Goal: Information Seeking & Learning: Learn about a topic

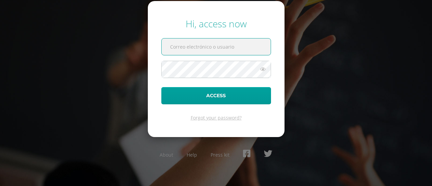
click at [207, 50] on input "text" at bounding box center [216, 46] width 109 height 17
type input "20190271"
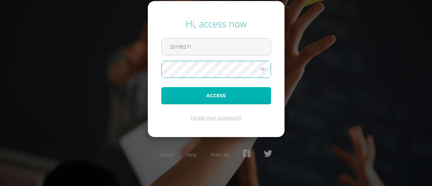
click at [203, 98] on button "Access" at bounding box center [216, 95] width 110 height 17
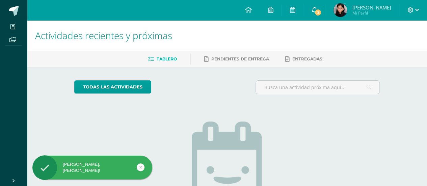
click at [317, 9] on icon at bounding box center [314, 10] width 5 height 6
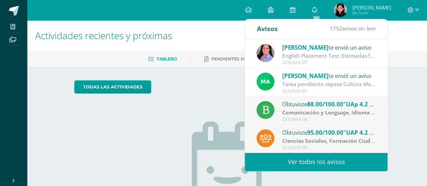
scroll to position [34, 0]
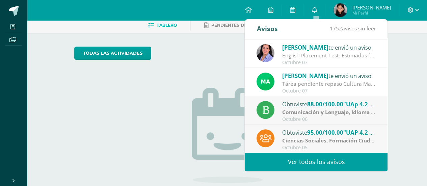
click at [326, 158] on link "Ver todos los avisos" at bounding box center [316, 162] width 143 height 19
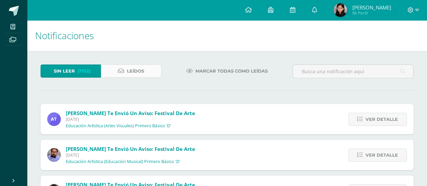
click at [136, 71] on span "Leídos" at bounding box center [135, 71] width 17 height 12
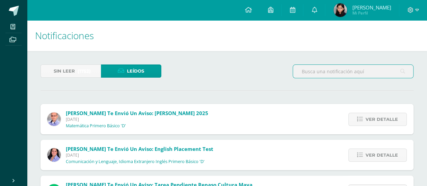
click at [334, 72] on input "text" at bounding box center [353, 71] width 120 height 13
type input "fin"
click at [403, 71] on icon at bounding box center [402, 71] width 5 height 14
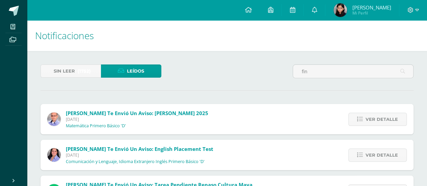
click at [361, 7] on span "Maria Alejandra" at bounding box center [371, 7] width 39 height 7
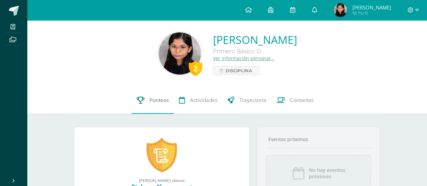
click at [158, 99] on span "Punteos" at bounding box center [159, 100] width 19 height 7
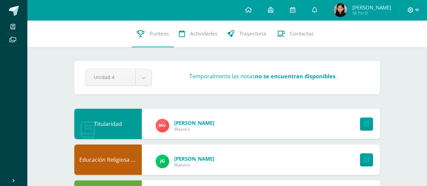
click at [418, 10] on icon at bounding box center [417, 10] width 4 height 2
click at [386, 45] on span "Cerrar sesión" at bounding box center [396, 46] width 30 height 6
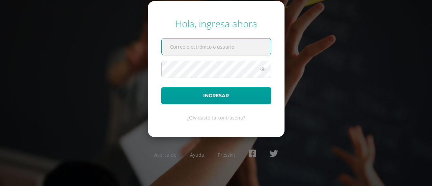
click at [225, 47] on input "text" at bounding box center [216, 46] width 109 height 17
type input "20190988"
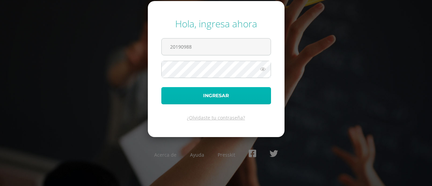
click at [213, 101] on button "Ingresar" at bounding box center [216, 95] width 110 height 17
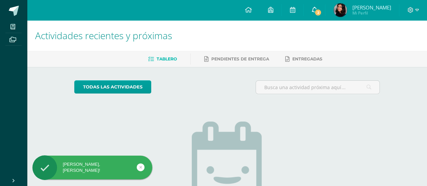
click at [317, 8] on icon at bounding box center [314, 10] width 5 height 6
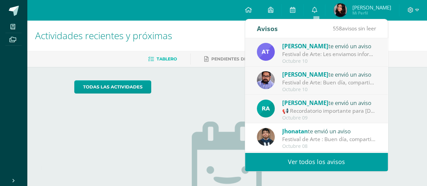
click at [318, 156] on link "Ver todos los avisos" at bounding box center [316, 162] width 143 height 19
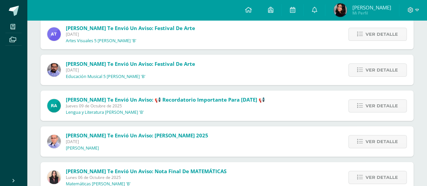
scroll to position [5, 0]
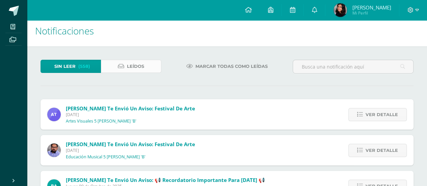
click at [129, 66] on span "Leídos" at bounding box center [135, 66] width 17 height 12
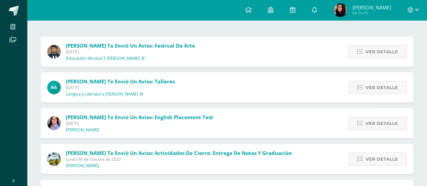
scroll to position [101, 0]
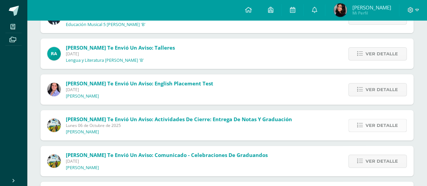
drag, startPoint x: 386, startPoint y: 120, endPoint x: 383, endPoint y: 121, distance: 3.5
click at [387, 120] on span "Ver detalle" at bounding box center [382, 125] width 32 height 12
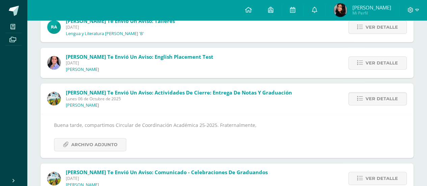
scroll to position [169, 0]
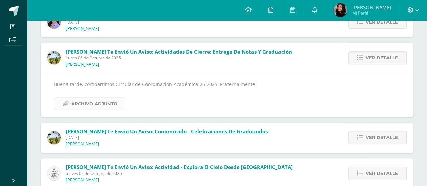
click at [98, 106] on span "Archivo Adjunto" at bounding box center [94, 104] width 46 height 12
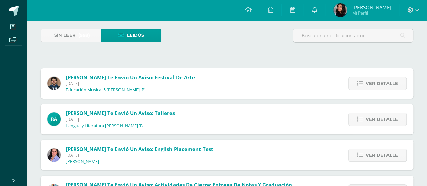
scroll to position [0, 0]
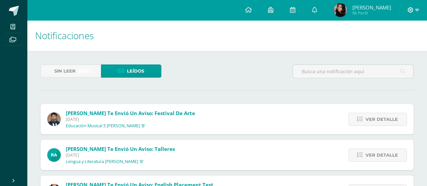
click at [417, 8] on icon at bounding box center [417, 10] width 4 height 6
click at [395, 45] on span "Cerrar sesión" at bounding box center [396, 46] width 30 height 6
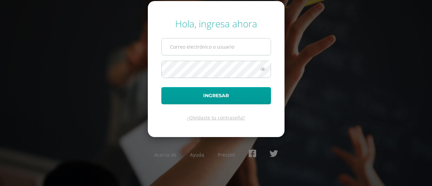
click at [218, 46] on input "text" at bounding box center [216, 46] width 109 height 17
type input "20190271"
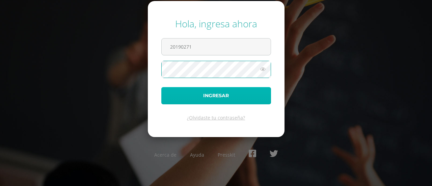
click at [219, 96] on button "Ingresar" at bounding box center [216, 95] width 110 height 17
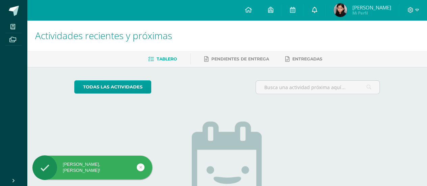
click at [317, 7] on icon at bounding box center [314, 10] width 5 height 6
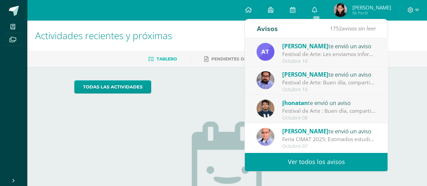
click at [308, 162] on link "Ver todos los avisos" at bounding box center [316, 162] width 143 height 19
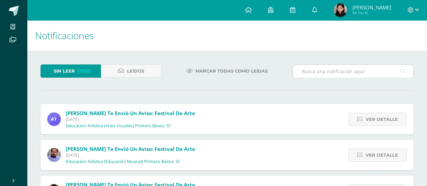
click at [320, 70] on input "text" at bounding box center [353, 71] width 120 height 13
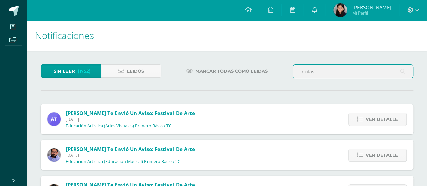
drag, startPoint x: 313, startPoint y: 71, endPoint x: 279, endPoint y: 72, distance: 34.5
click at [279, 72] on div "Sin leer (1752) Leídos Marcar todas como leídas notas" at bounding box center [227, 74] width 379 height 20
type input "entrega de notas"
click at [401, 73] on icon at bounding box center [402, 71] width 5 height 14
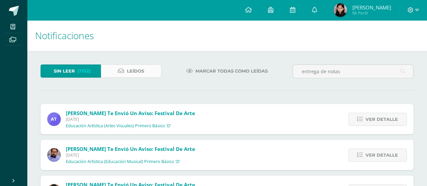
click at [133, 71] on span "Leídos" at bounding box center [135, 71] width 17 height 12
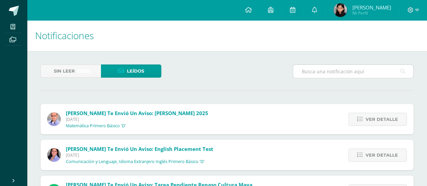
click at [352, 74] on input "text" at bounding box center [353, 71] width 120 height 13
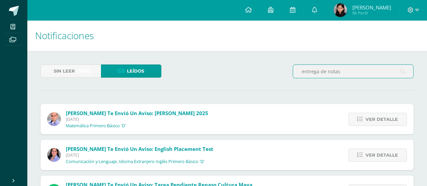
type input "entrega de notas"
click at [71, 70] on span "Sin leer" at bounding box center [64, 71] width 21 height 12
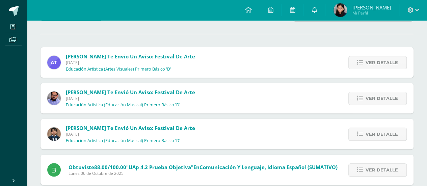
scroll to position [11, 0]
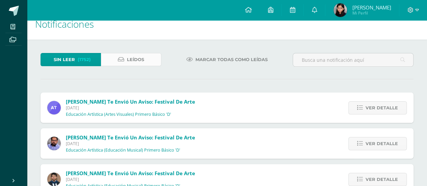
click at [130, 58] on span "Leídos" at bounding box center [135, 59] width 17 height 12
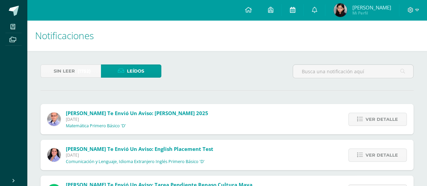
click at [295, 9] on icon at bounding box center [292, 10] width 5 height 6
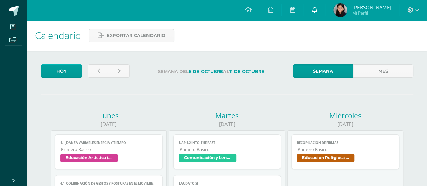
click at [313, 11] on icon at bounding box center [314, 10] width 5 height 6
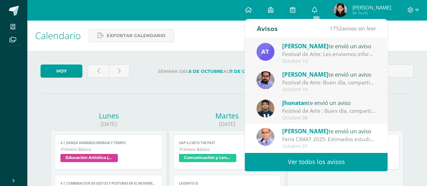
click at [318, 161] on link "Ver todos los avisos" at bounding box center [316, 162] width 143 height 19
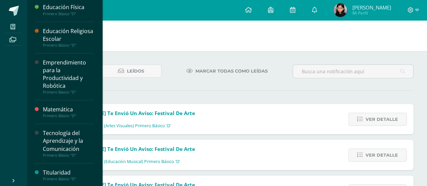
scroll to position [324, 0]
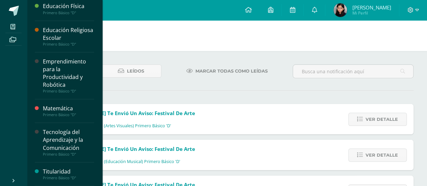
click at [62, 173] on div "Titularidad" at bounding box center [68, 172] width 51 height 8
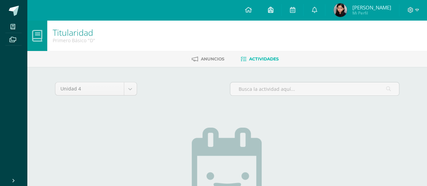
click at [273, 9] on icon at bounding box center [270, 10] width 5 height 6
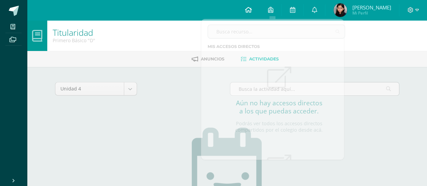
click at [252, 9] on icon at bounding box center [248, 10] width 7 height 6
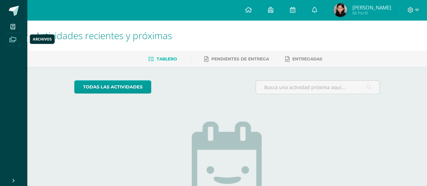
click at [12, 40] on icon at bounding box center [12, 39] width 7 height 5
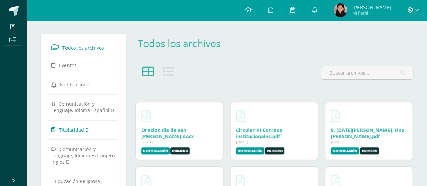
click at [73, 128] on span "Titularidad D" at bounding box center [74, 130] width 30 height 6
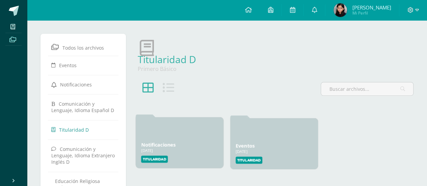
click at [158, 144] on link "Notificaciones" at bounding box center [158, 144] width 34 height 6
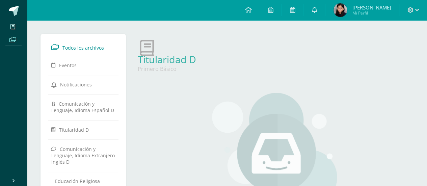
click at [84, 46] on span "Todos los archivos" at bounding box center [83, 48] width 42 height 6
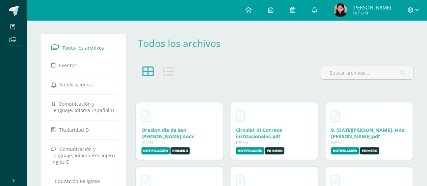
click at [166, 72] on icon at bounding box center [168, 71] width 11 height 11
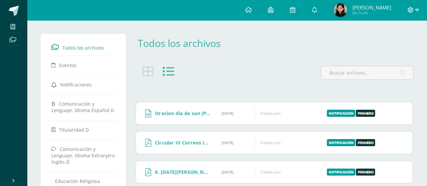
click at [415, 8] on icon at bounding box center [417, 10] width 4 height 6
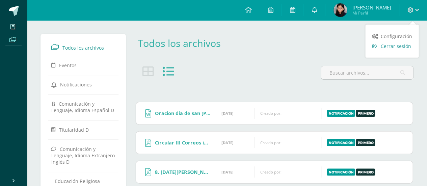
click at [392, 47] on span "Cerrar sesión" at bounding box center [396, 46] width 30 height 6
